Goal: Task Accomplishment & Management: Manage account settings

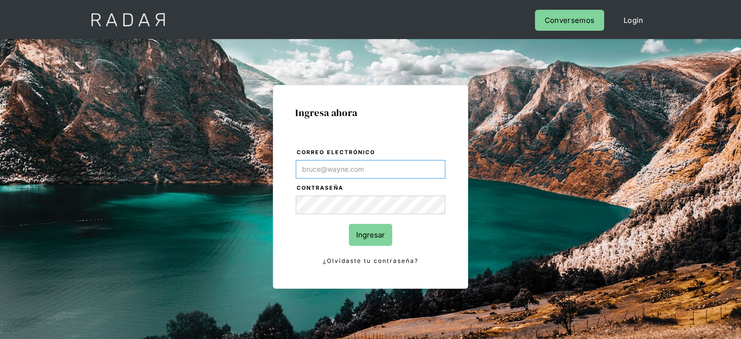
click at [323, 165] on input "Correo electrónico" at bounding box center [371, 169] width 150 height 19
type input "[EMAIL_ADDRESS][DOMAIN_NAME]"
click at [376, 242] on input "Ingresar" at bounding box center [370, 235] width 43 height 22
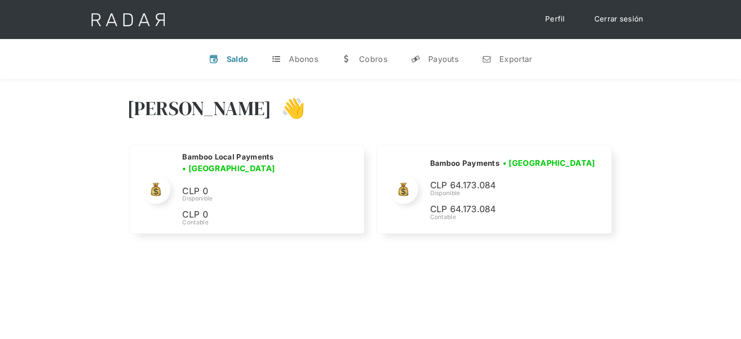
click at [488, 107] on div "[PERSON_NAME] 👋" at bounding box center [370, 115] width 487 height 58
